Goal: Connect with others: Connect with others

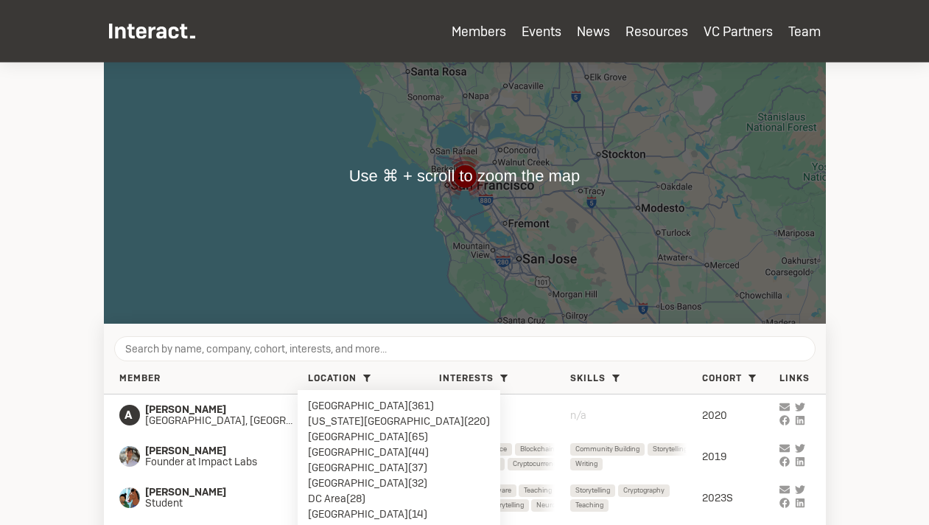
scroll to position [336, 0]
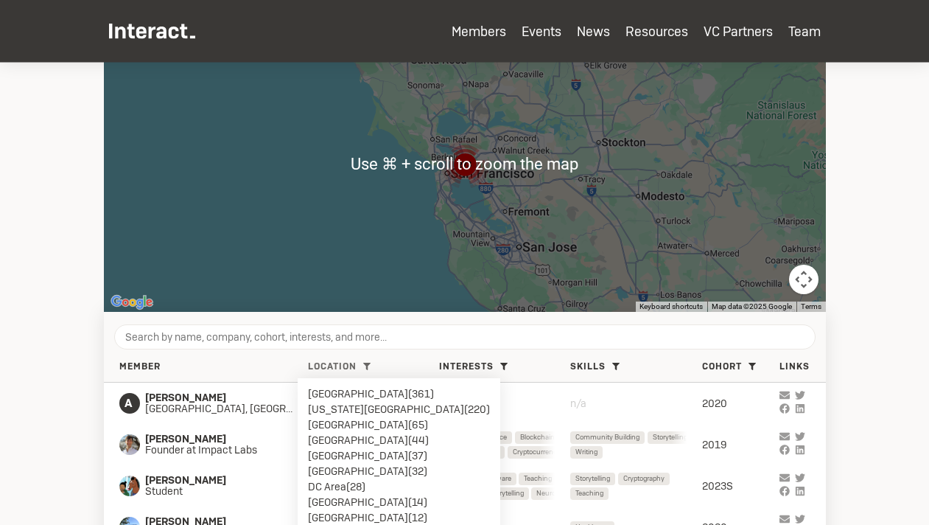
click at [368, 407] on li "[US_STATE][GEOGRAPHIC_DATA] ( 220 )" at bounding box center [399, 408] width 182 height 15
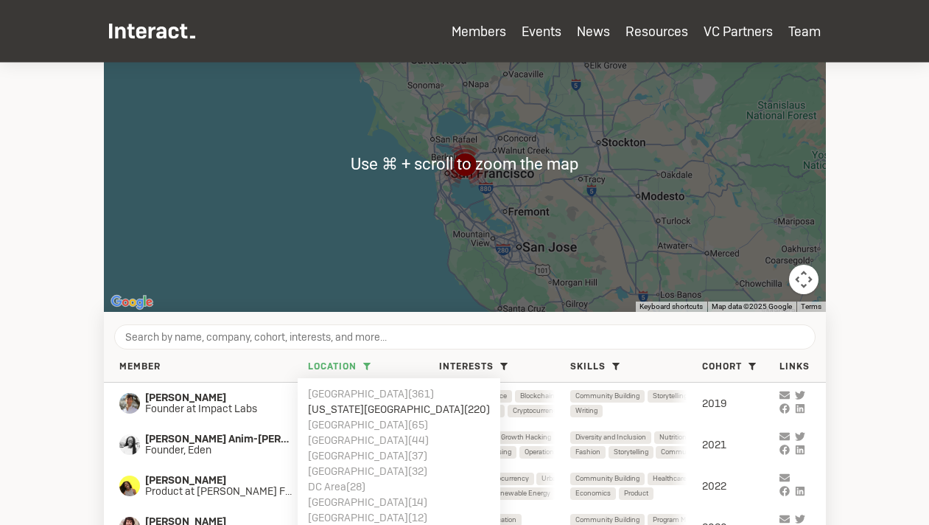
click at [265, 354] on div "Member Location [GEOGRAPHIC_DATA] ( 361 ) [US_STATE][GEOGRAPHIC_DATA] ( 220 ) […" at bounding box center [465, 367] width 722 height 31
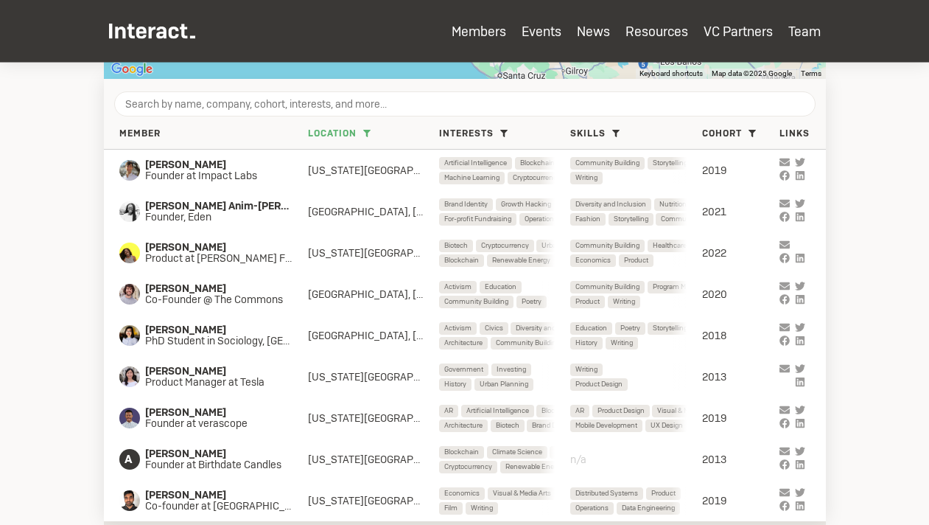
scroll to position [621, 0]
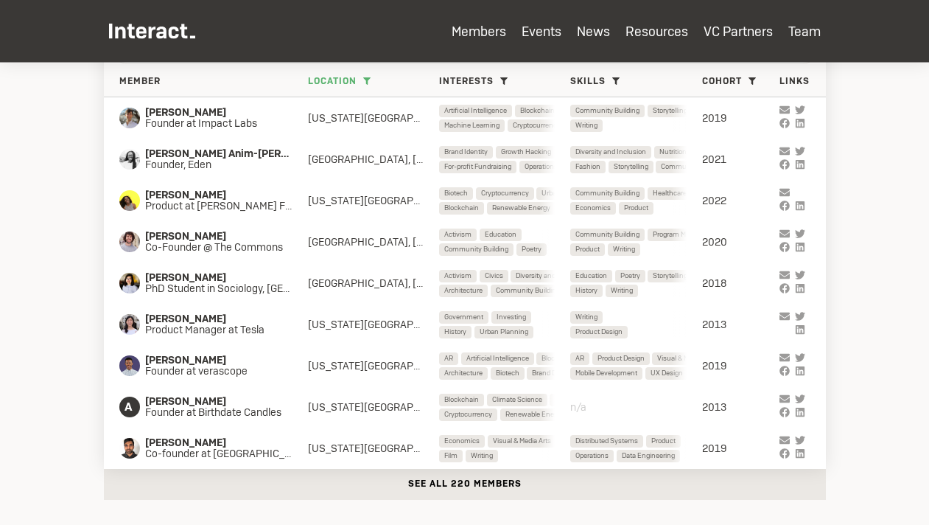
click at [331, 487] on button "See all 220 members" at bounding box center [465, 484] width 722 height 31
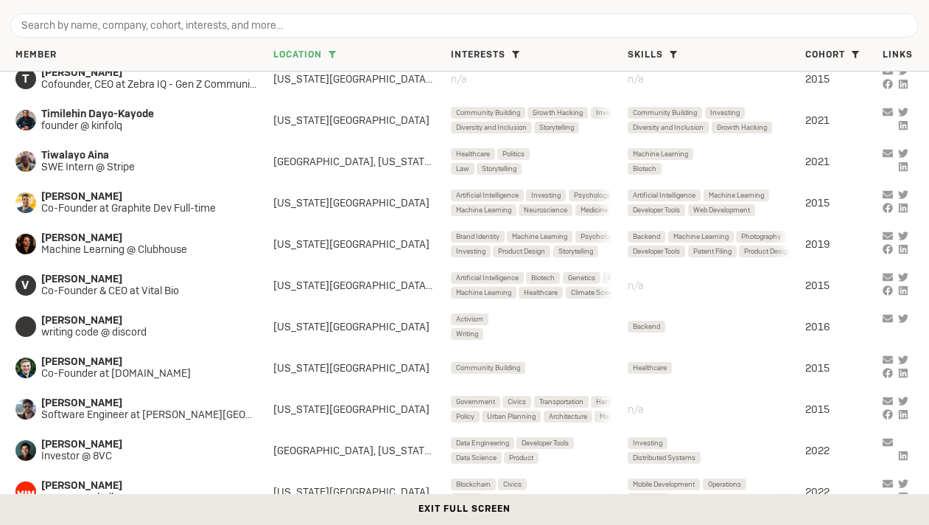
scroll to position [8162, 0]
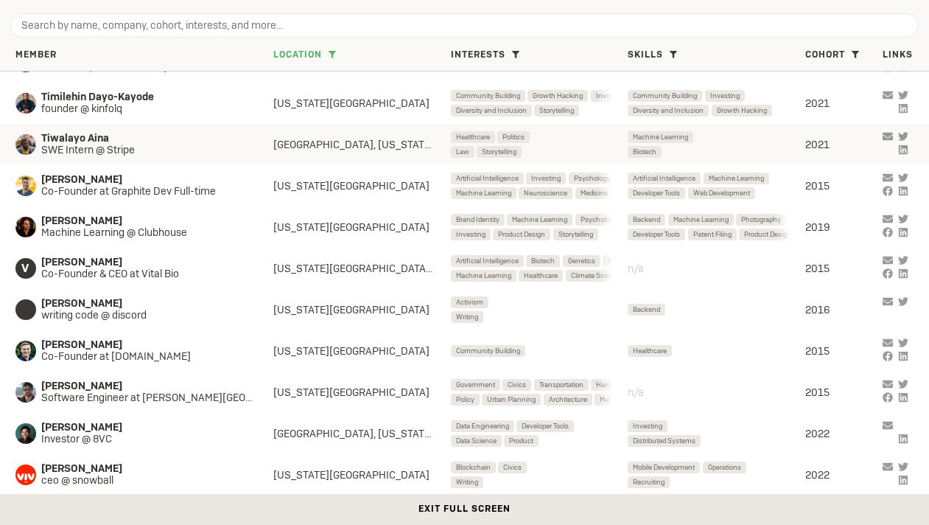
click at [142, 135] on span "Tiwalayo Aina" at bounding box center [144, 139] width 206 height 12
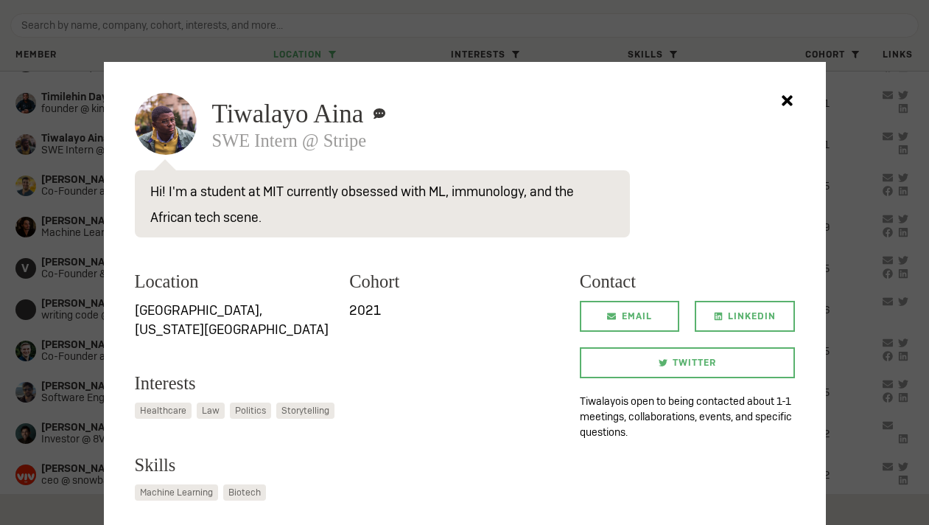
click at [42, 209] on div at bounding box center [464, 262] width 929 height 525
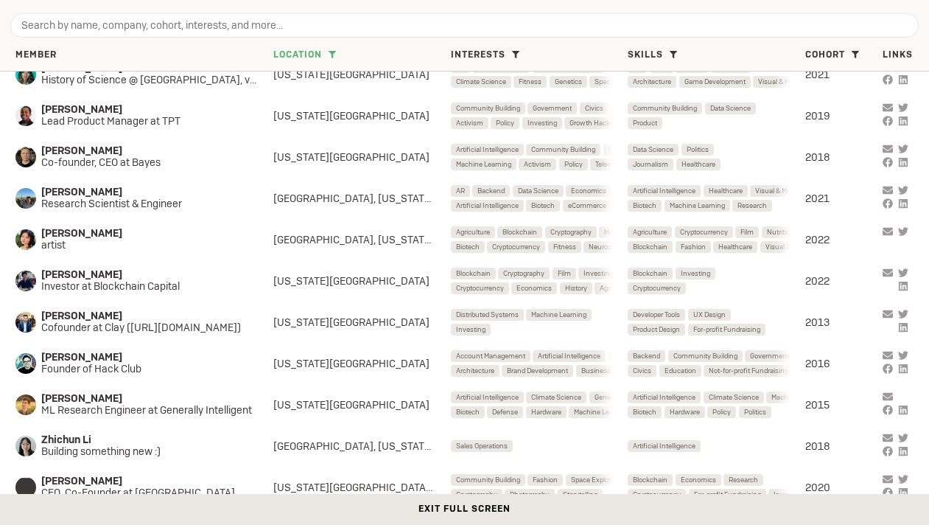
scroll to position [8657, 0]
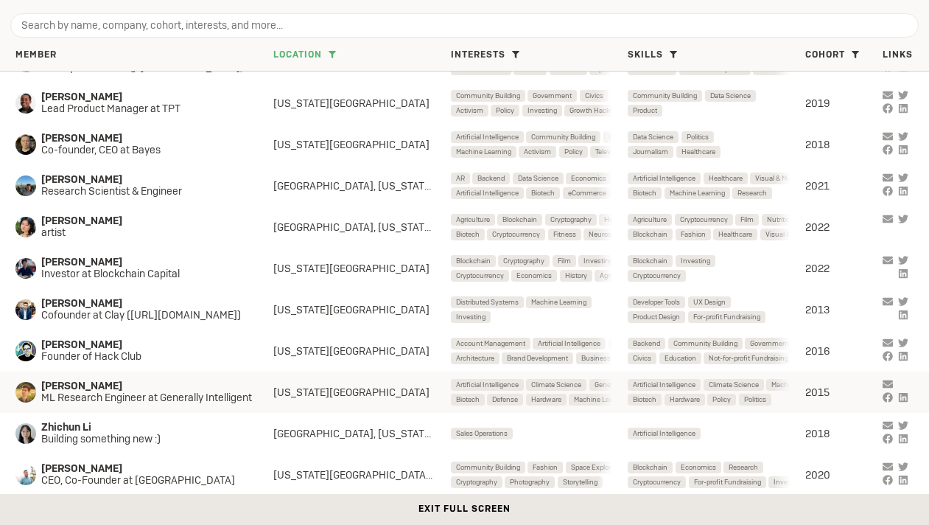
click at [165, 399] on span "ML Research Engineer at Generally Intelligent" at bounding box center [154, 398] width 226 height 12
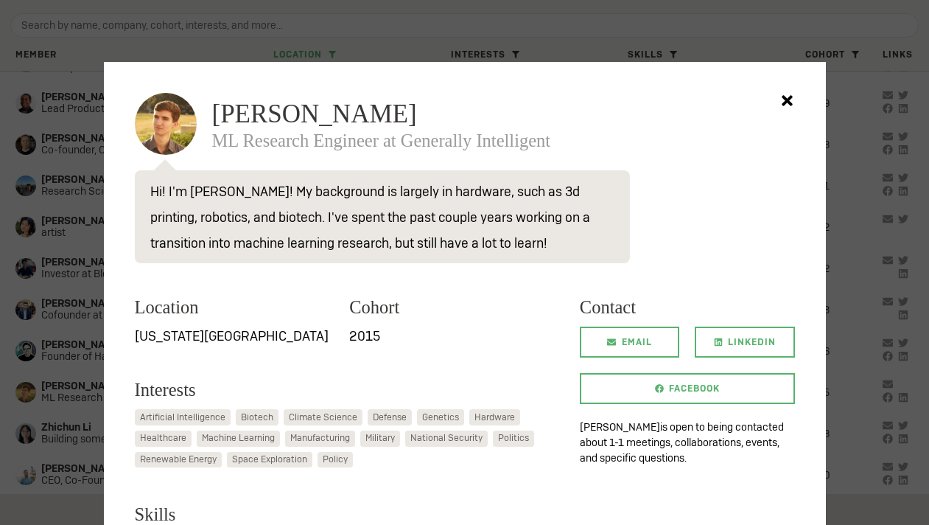
click at [69, 371] on div at bounding box center [464, 262] width 929 height 525
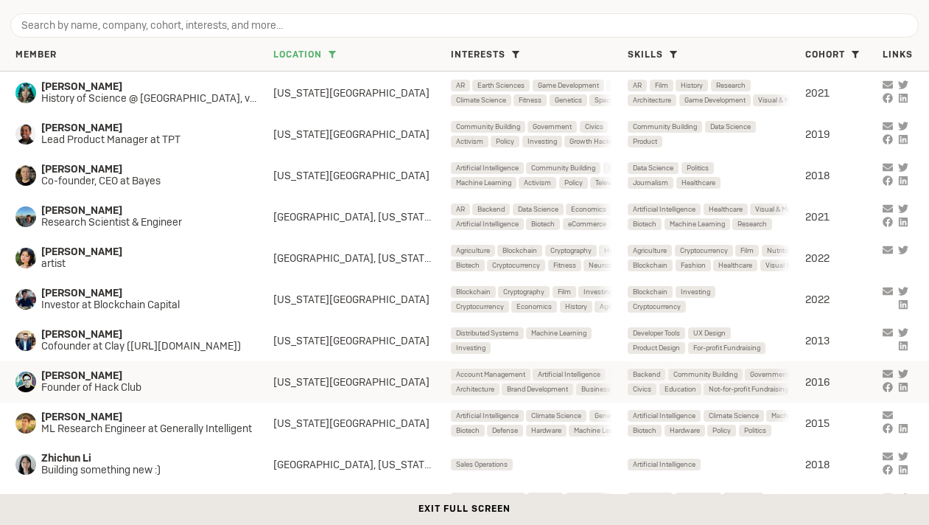
scroll to position [8619, 0]
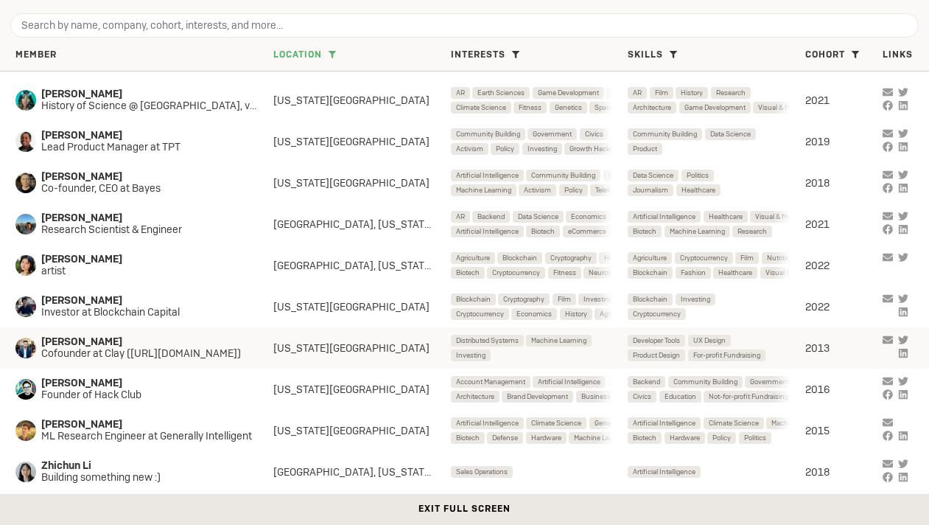
click at [91, 366] on div "[PERSON_NAME] Cofounder at Clay ([URL][DOMAIN_NAME]) [US_STATE] City Distribute…" at bounding box center [464, 347] width 929 height 41
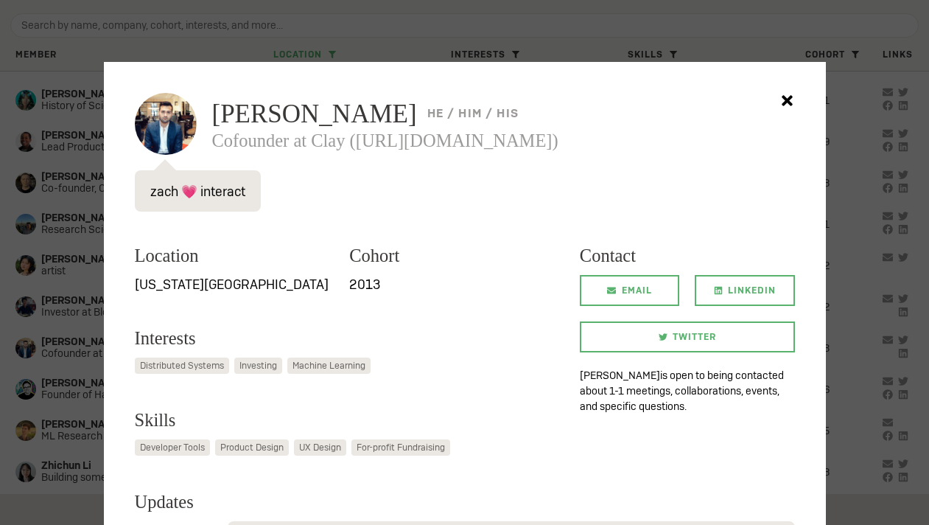
click at [73, 367] on div at bounding box center [464, 262] width 929 height 525
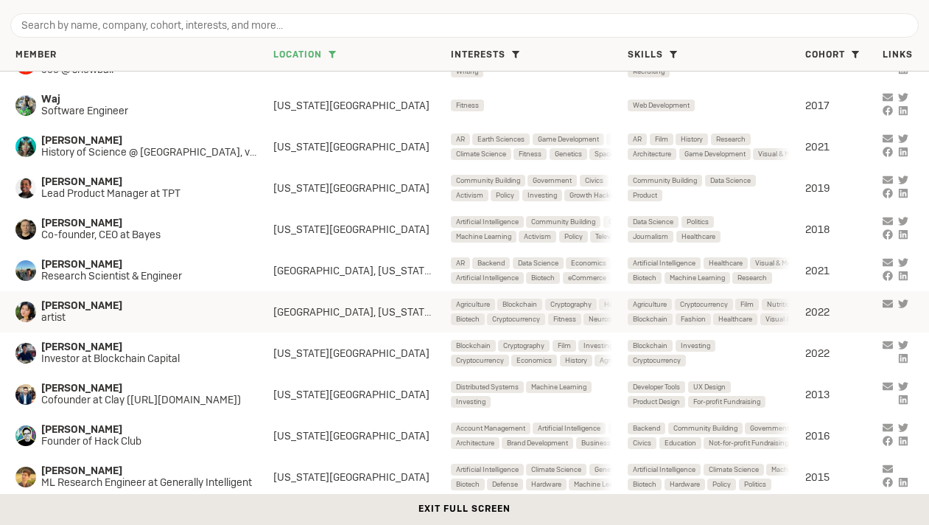
scroll to position [8558, 0]
